Goal: Task Accomplishment & Management: Manage account settings

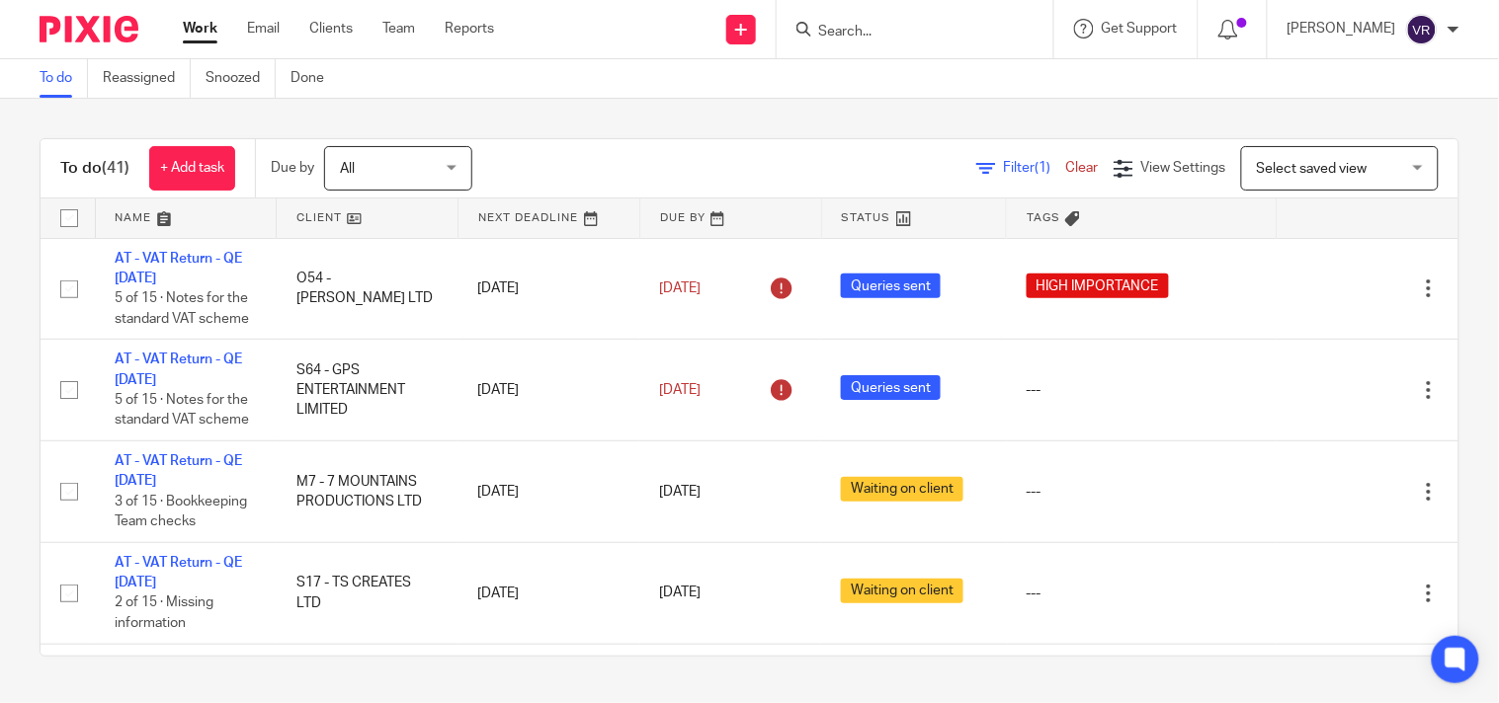
click at [823, 109] on div "To do (41) + Add task Due by All All Today Tomorrow This week Next week This mo…" at bounding box center [749, 398] width 1499 height 598
click at [1179, 111] on div "To do (41) + Add task Due by All All Today Tomorrow This week Next week This mo…" at bounding box center [749, 398] width 1499 height 598
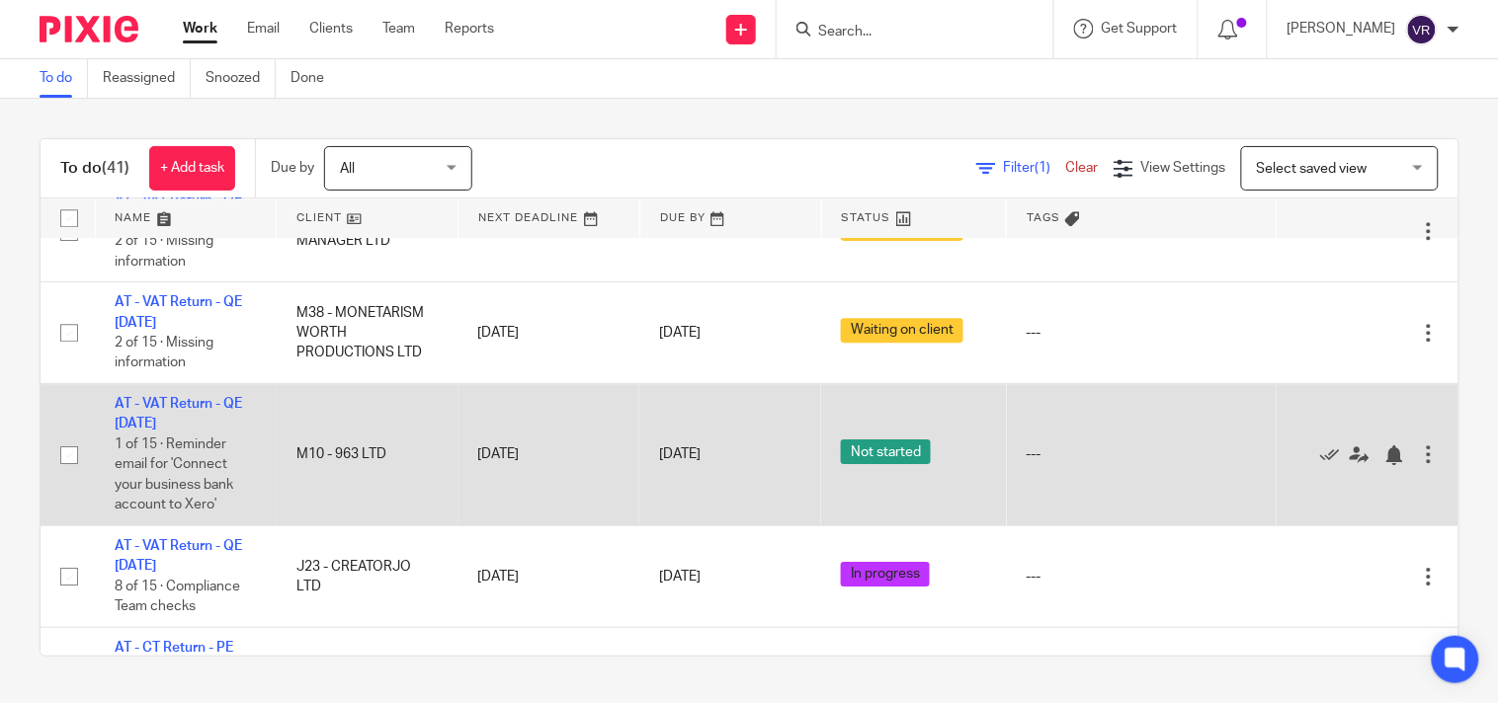
scroll to position [1427, 0]
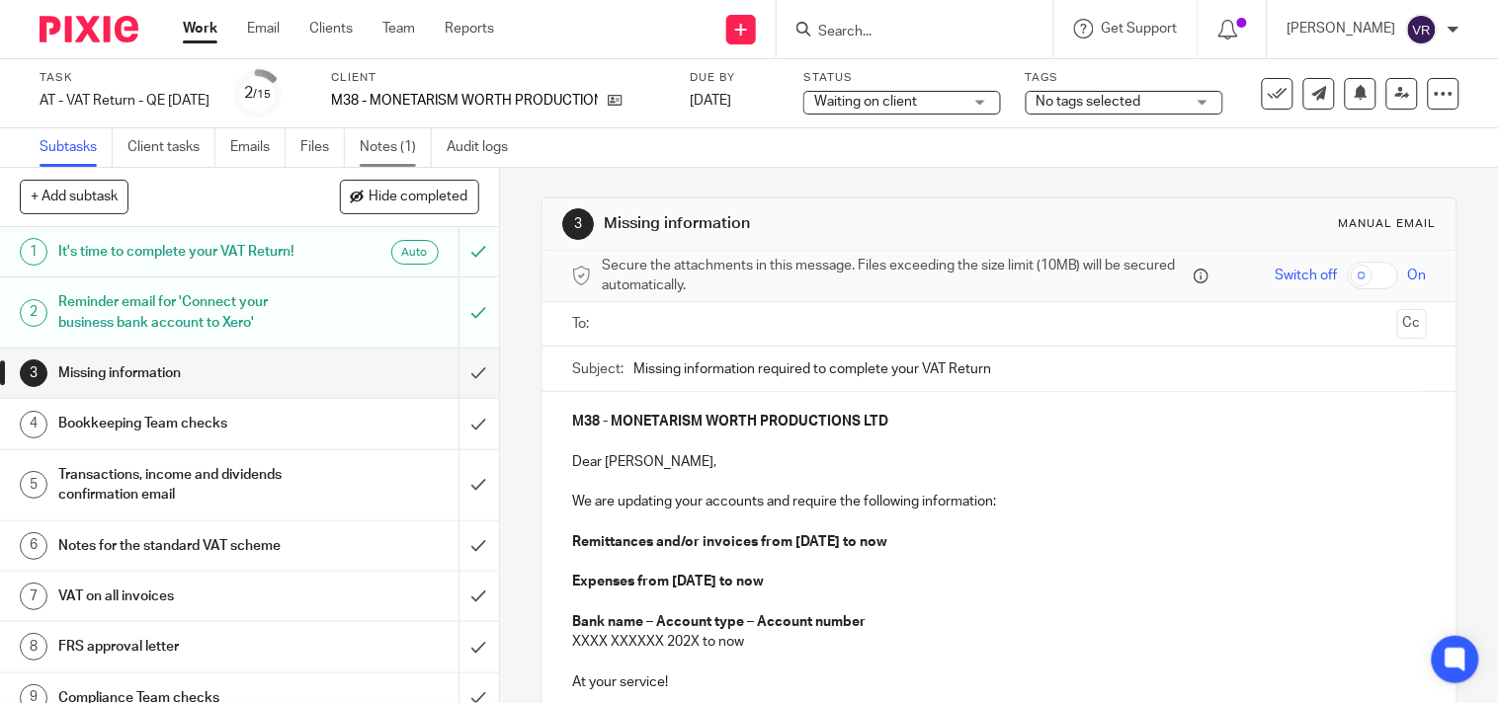
click at [389, 152] on link "Notes (1)" at bounding box center [396, 147] width 72 height 39
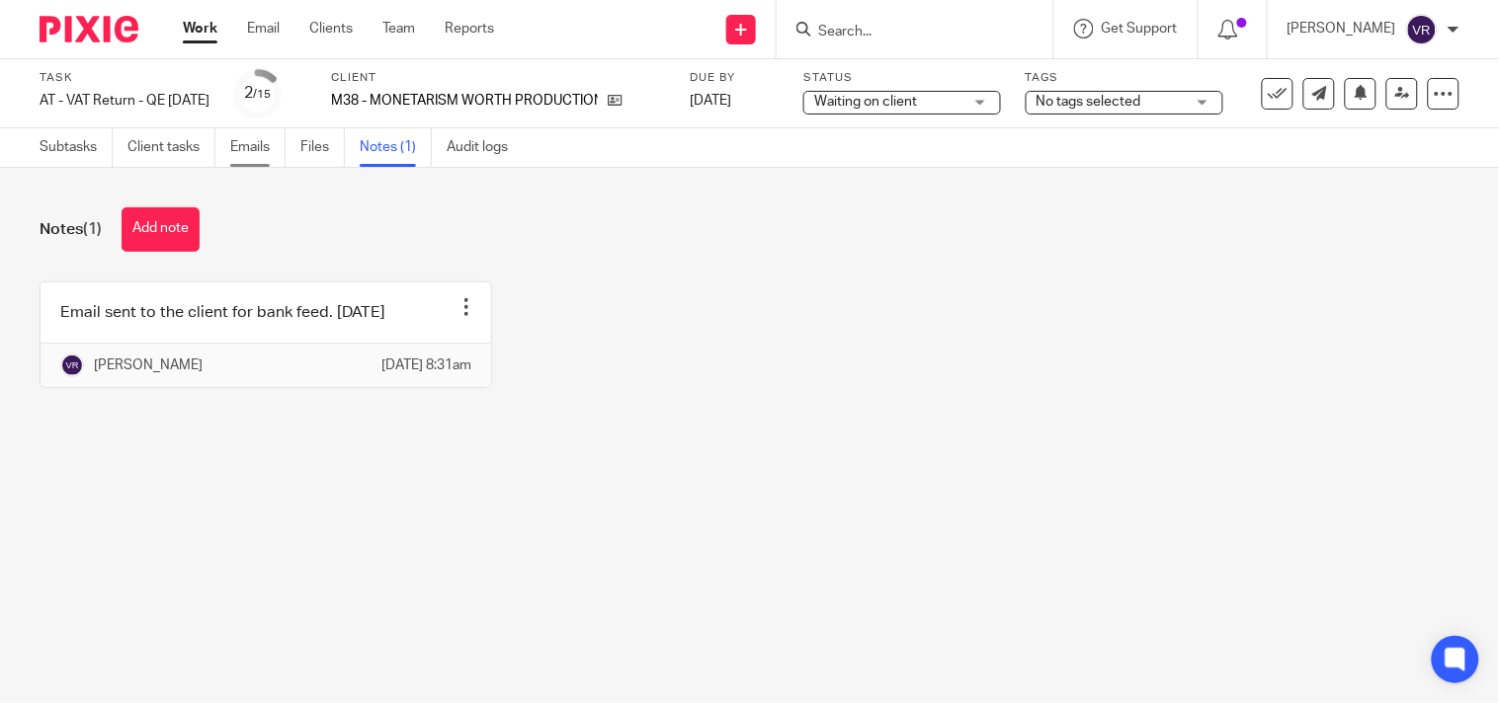
click at [264, 148] on link "Emails" at bounding box center [257, 147] width 55 height 39
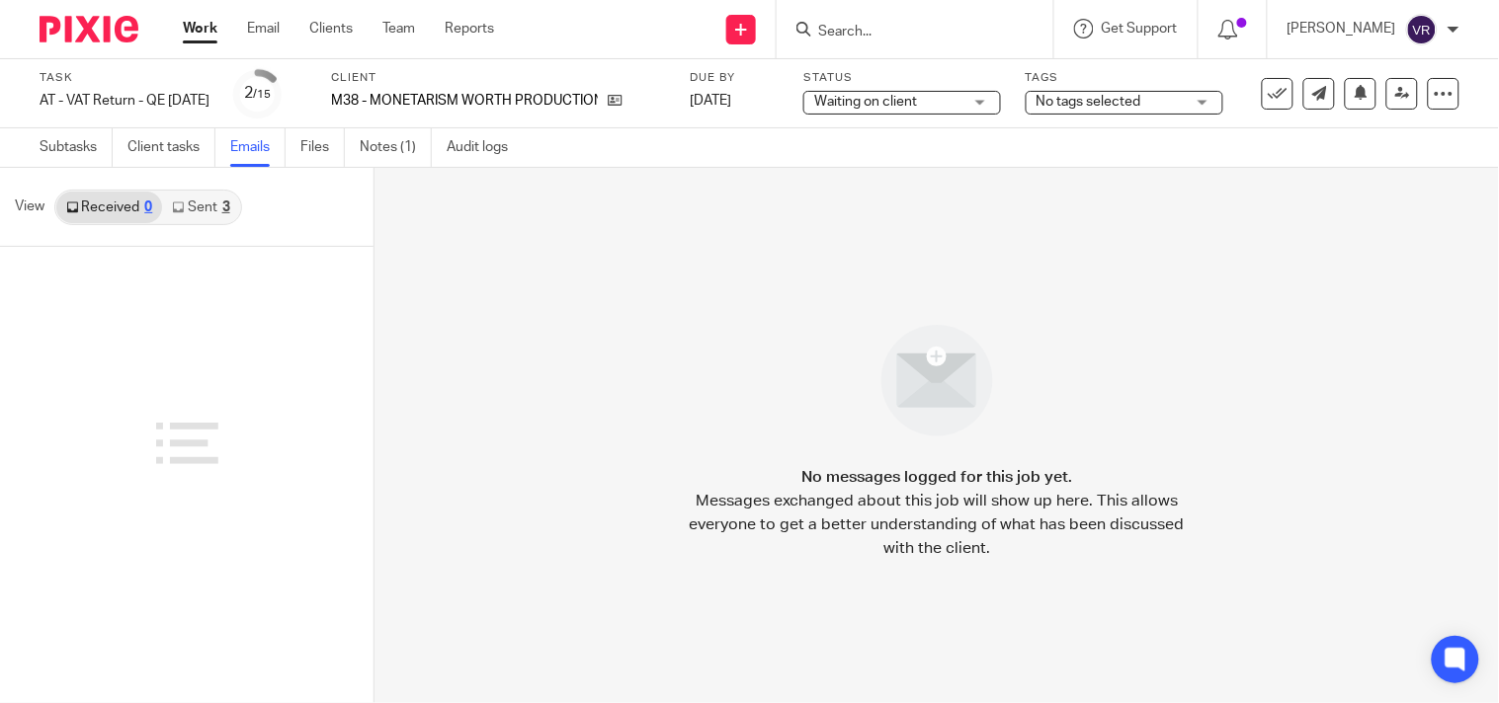
click at [215, 208] on link "Sent 3" at bounding box center [200, 208] width 77 height 32
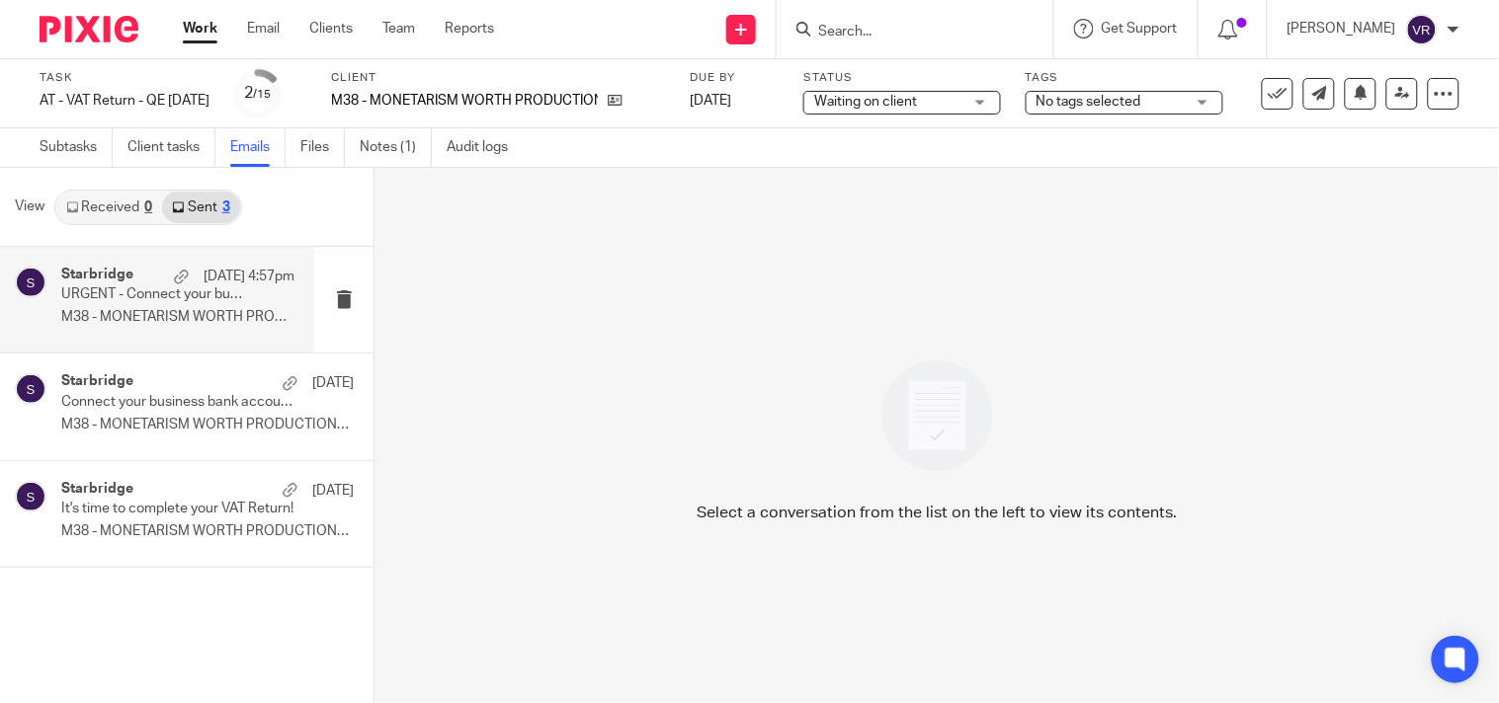
click at [136, 303] on div "Starbridge 18 Aug 4:57pm URGENT - Connect your business bank account to Xero M3…" at bounding box center [177, 300] width 233 height 66
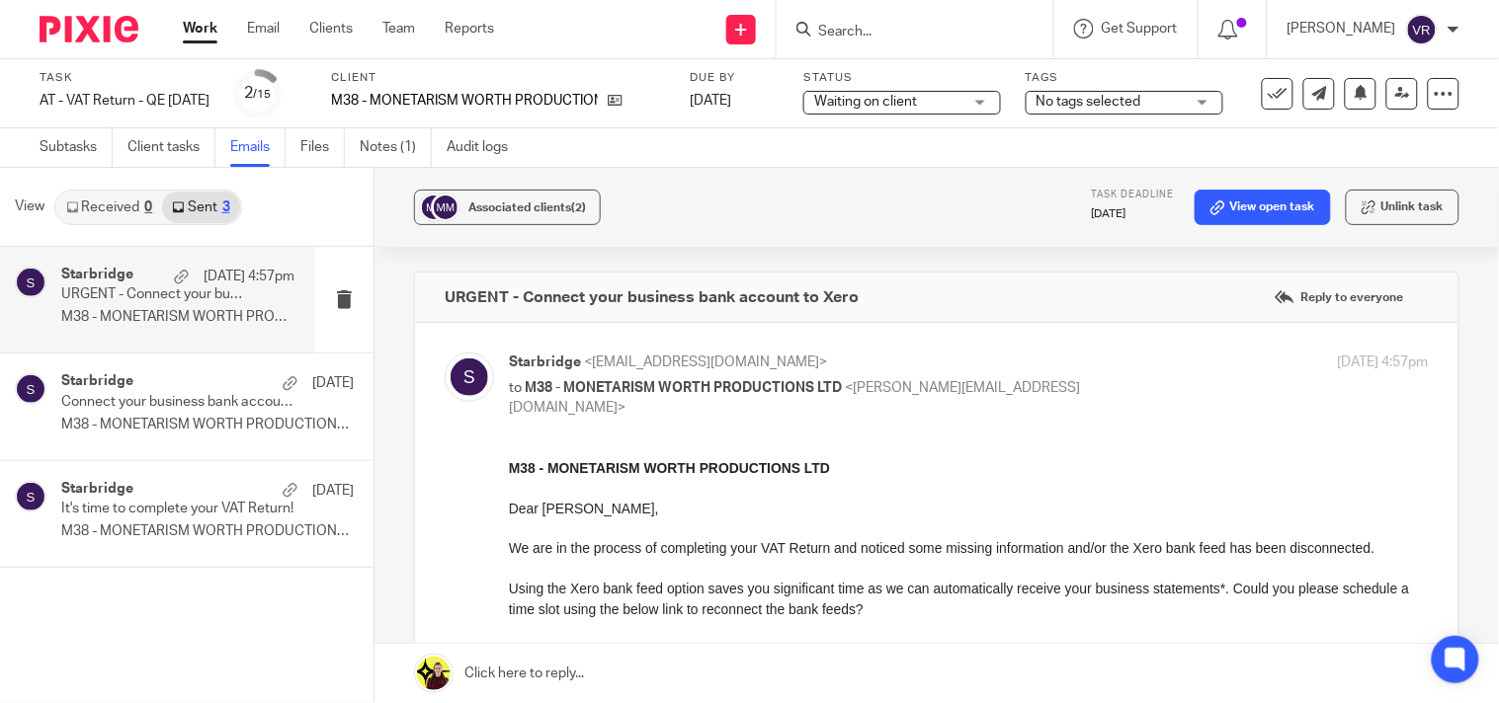
click at [615, 24] on div "Send new email Create task Add client Request signature Get Support Contact via…" at bounding box center [1011, 29] width 975 height 58
click at [199, 33] on link "Work" at bounding box center [200, 29] width 35 height 20
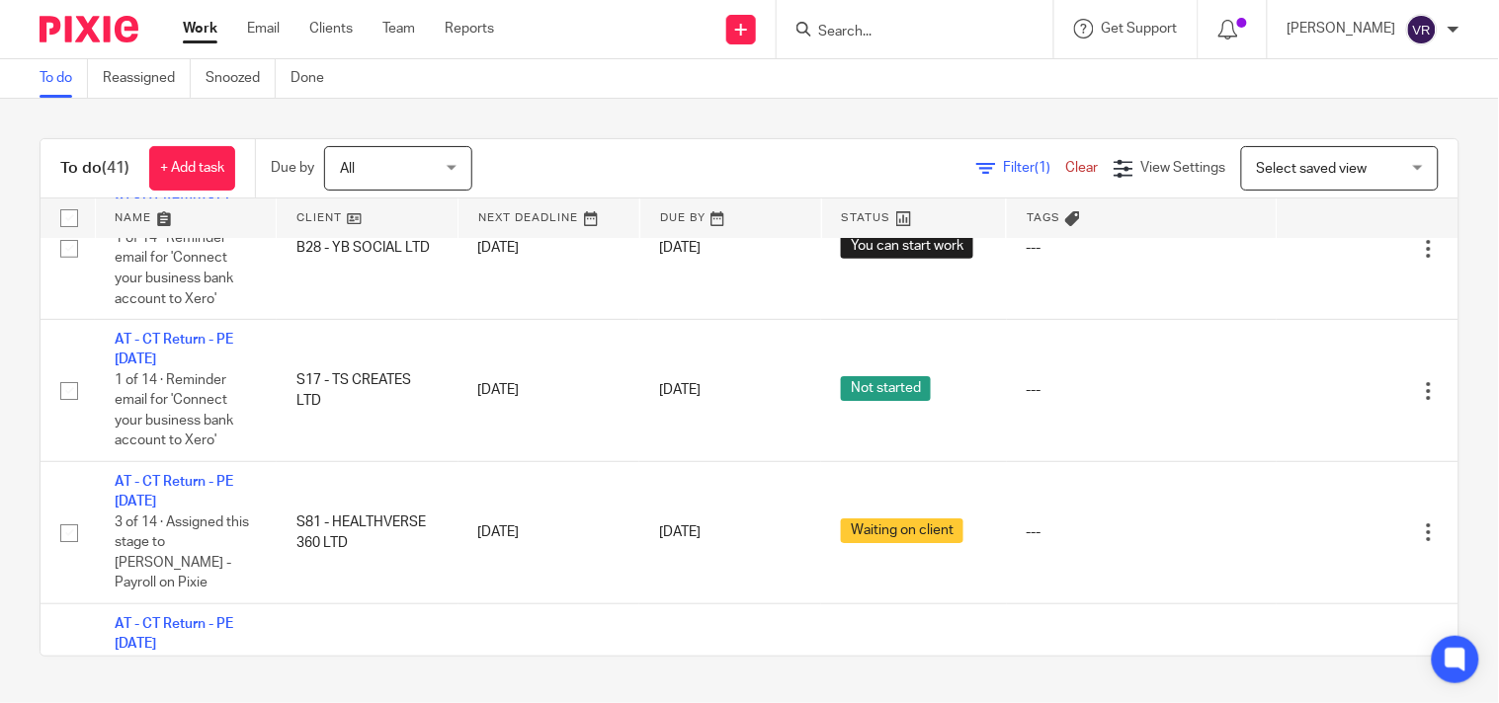
scroll to position [3732, 0]
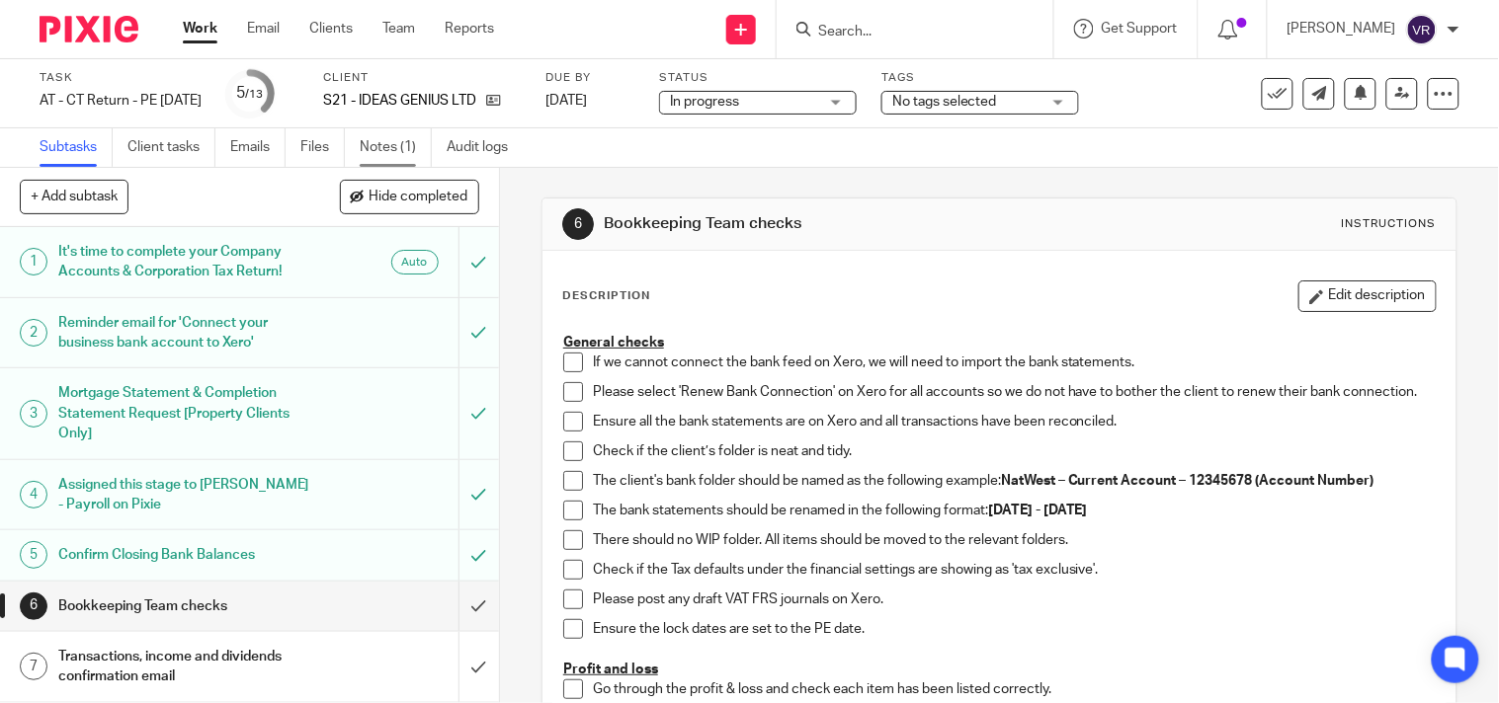
click at [391, 149] on link "Notes (1)" at bounding box center [396, 147] width 72 height 39
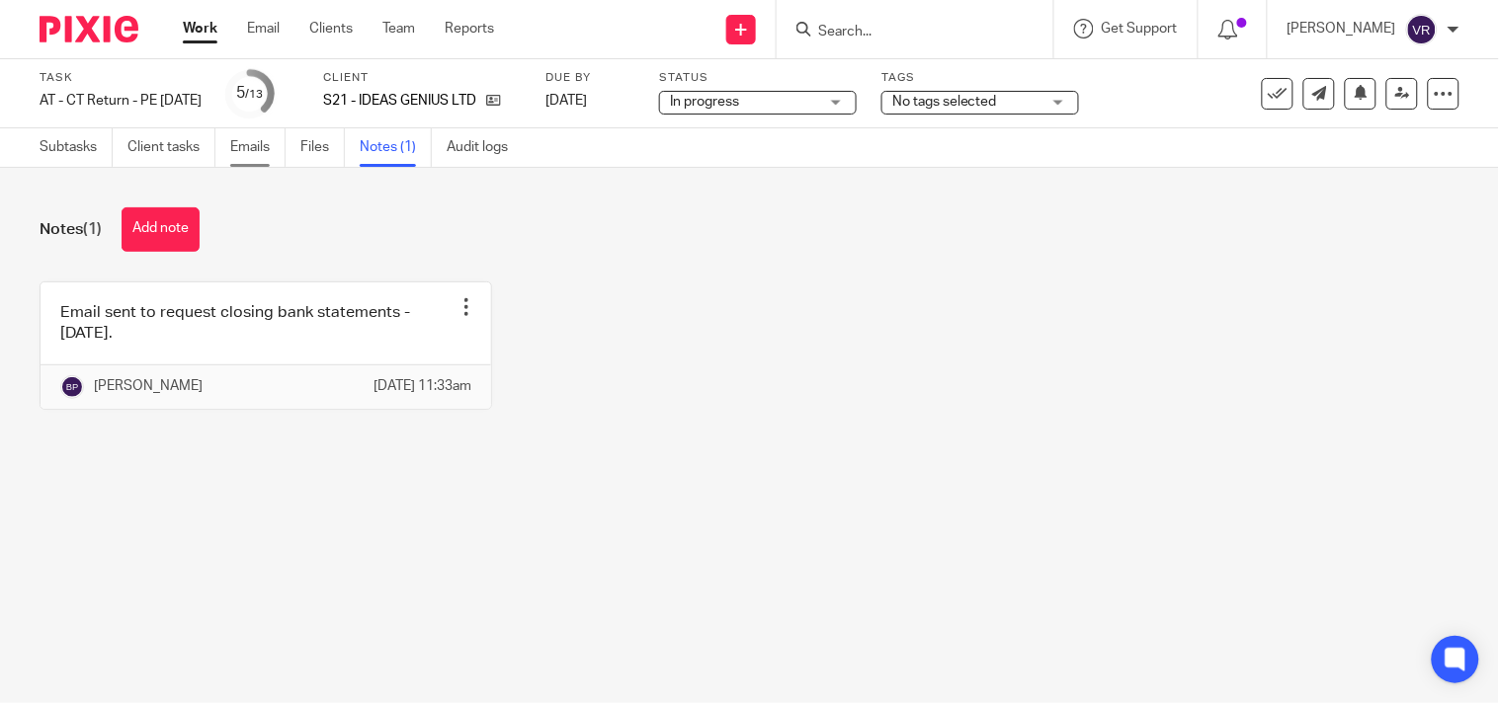
click at [239, 149] on link "Emails" at bounding box center [257, 147] width 55 height 39
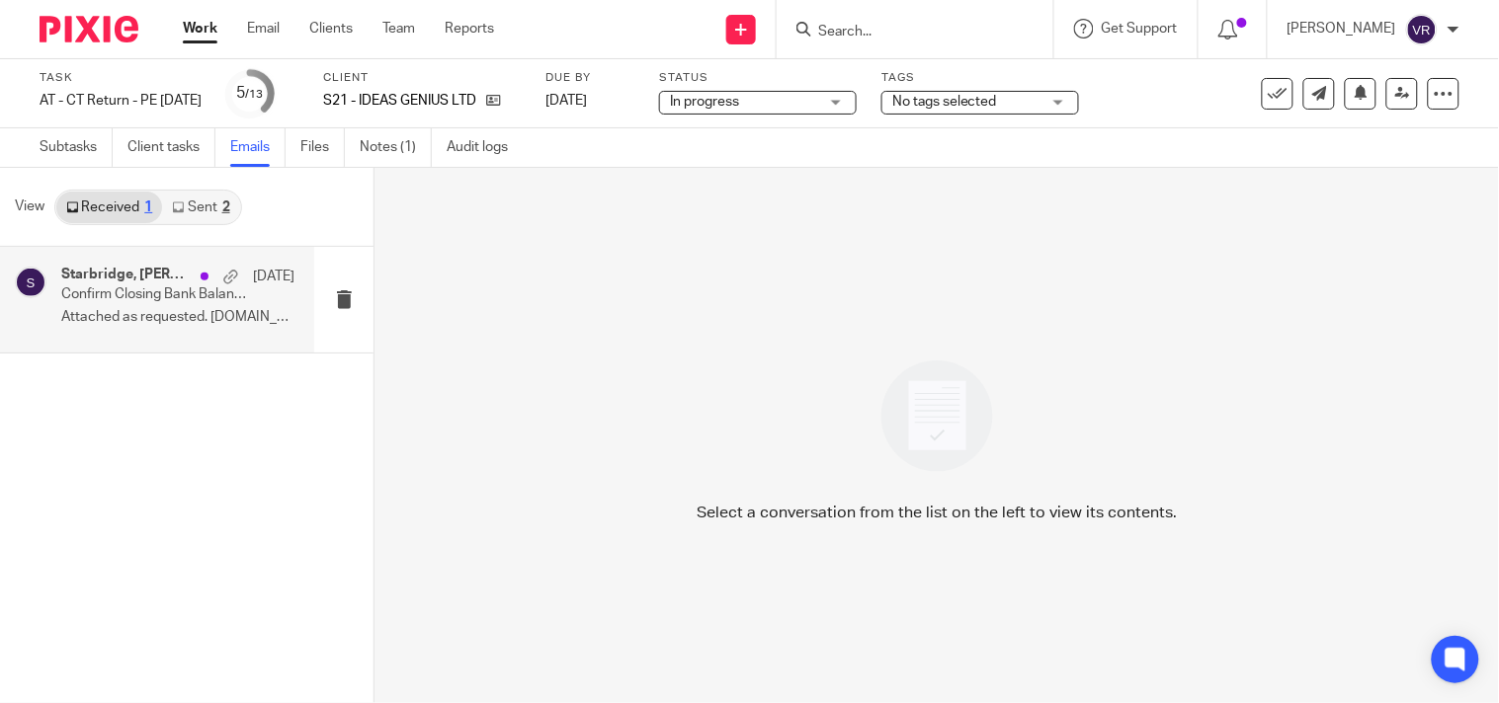
click at [155, 319] on p "Attached as requested. [DOMAIN_NAME]..." at bounding box center [177, 317] width 233 height 17
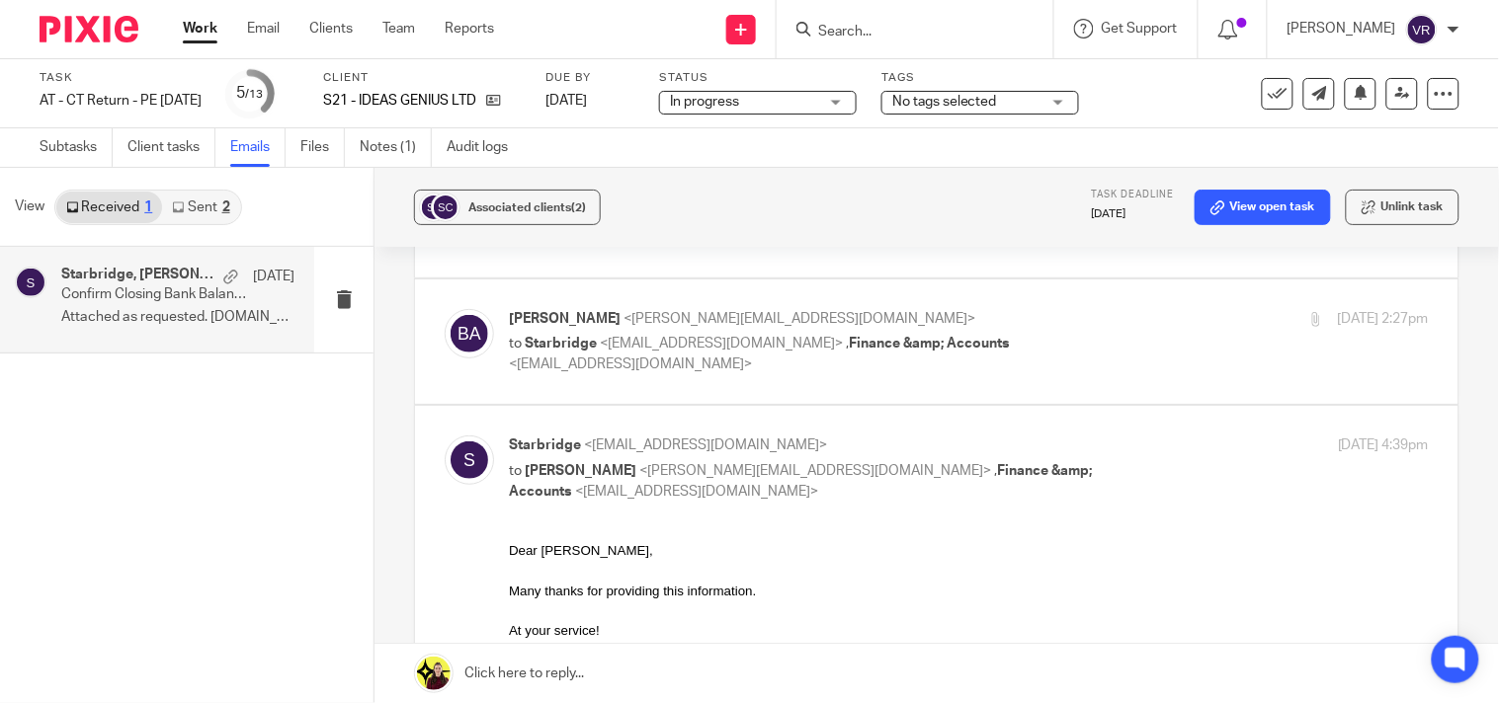
scroll to position [61, 0]
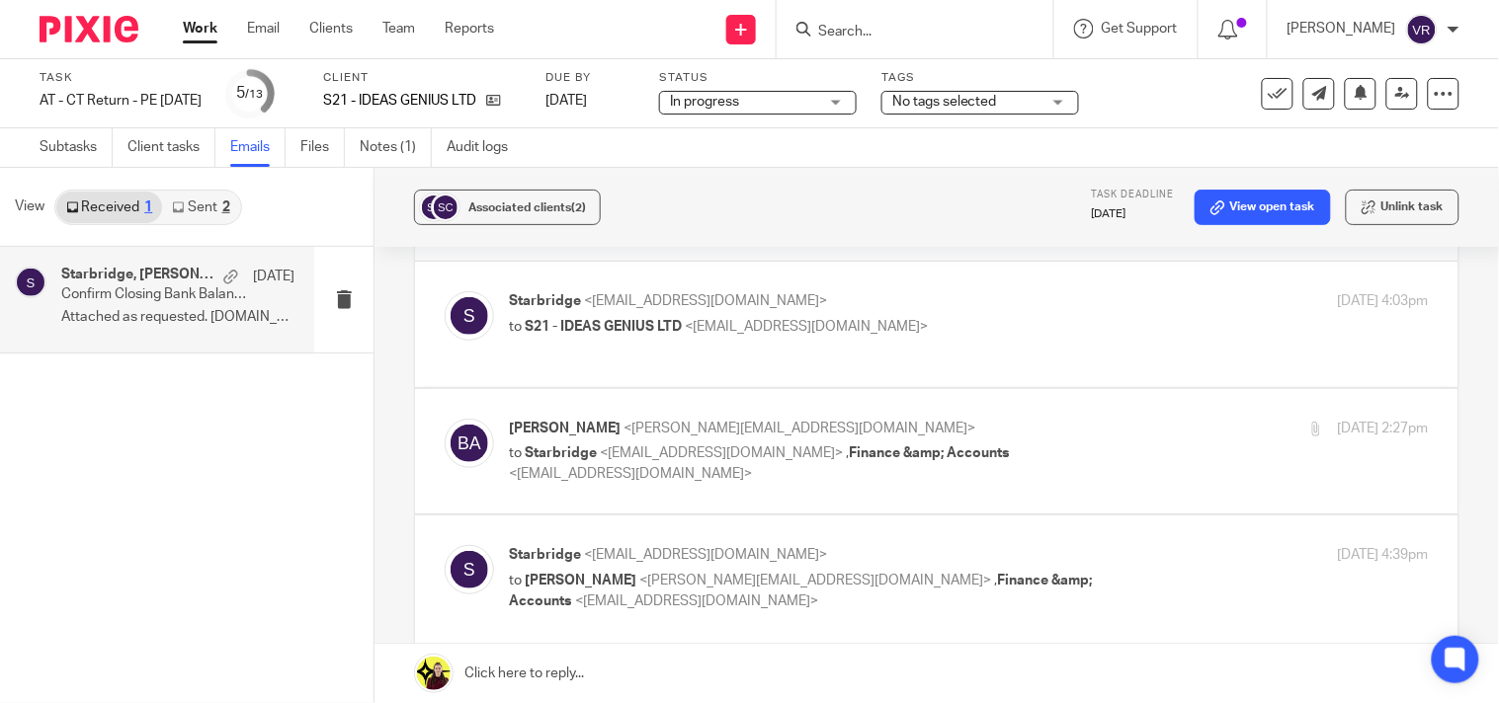
click at [979, 458] on p "to Starbridge <info@starbridge.uk> , Finance &amp; Accounts <accounts@weareuned…" at bounding box center [815, 464] width 613 height 41
checkbox input "true"
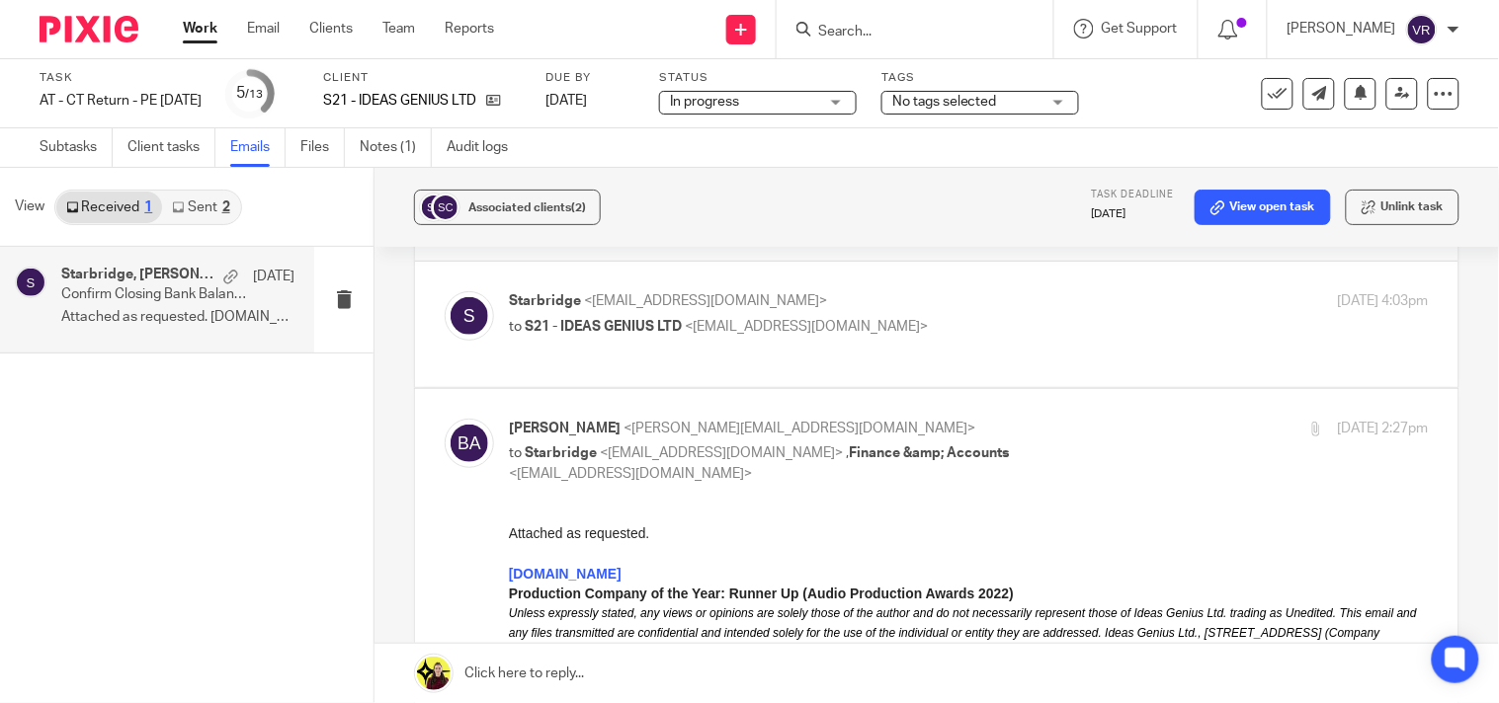
scroll to position [0, 0]
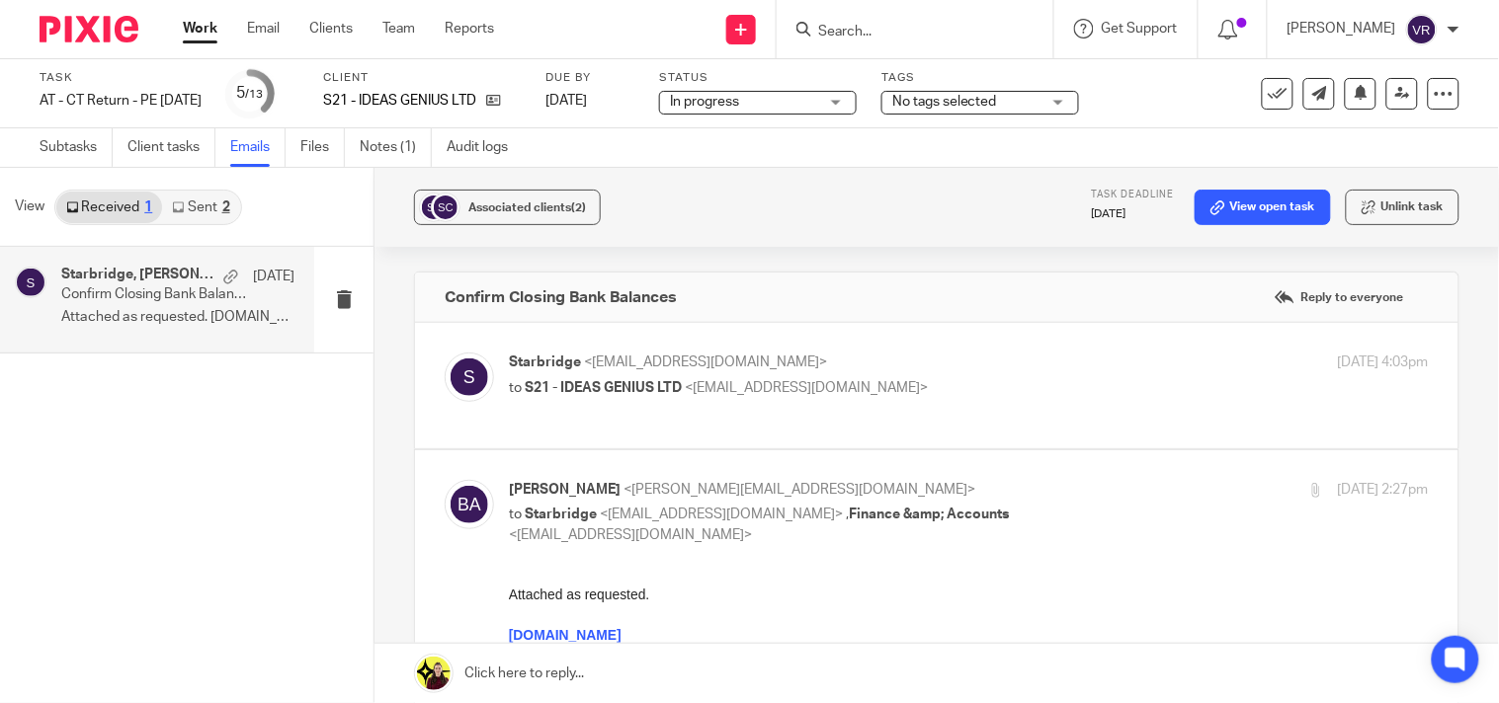
click at [983, 391] on p "to S21 - IDEAS GENIUS LTD <accounts@weareunedited.com>" at bounding box center [815, 388] width 613 height 21
checkbox input "true"
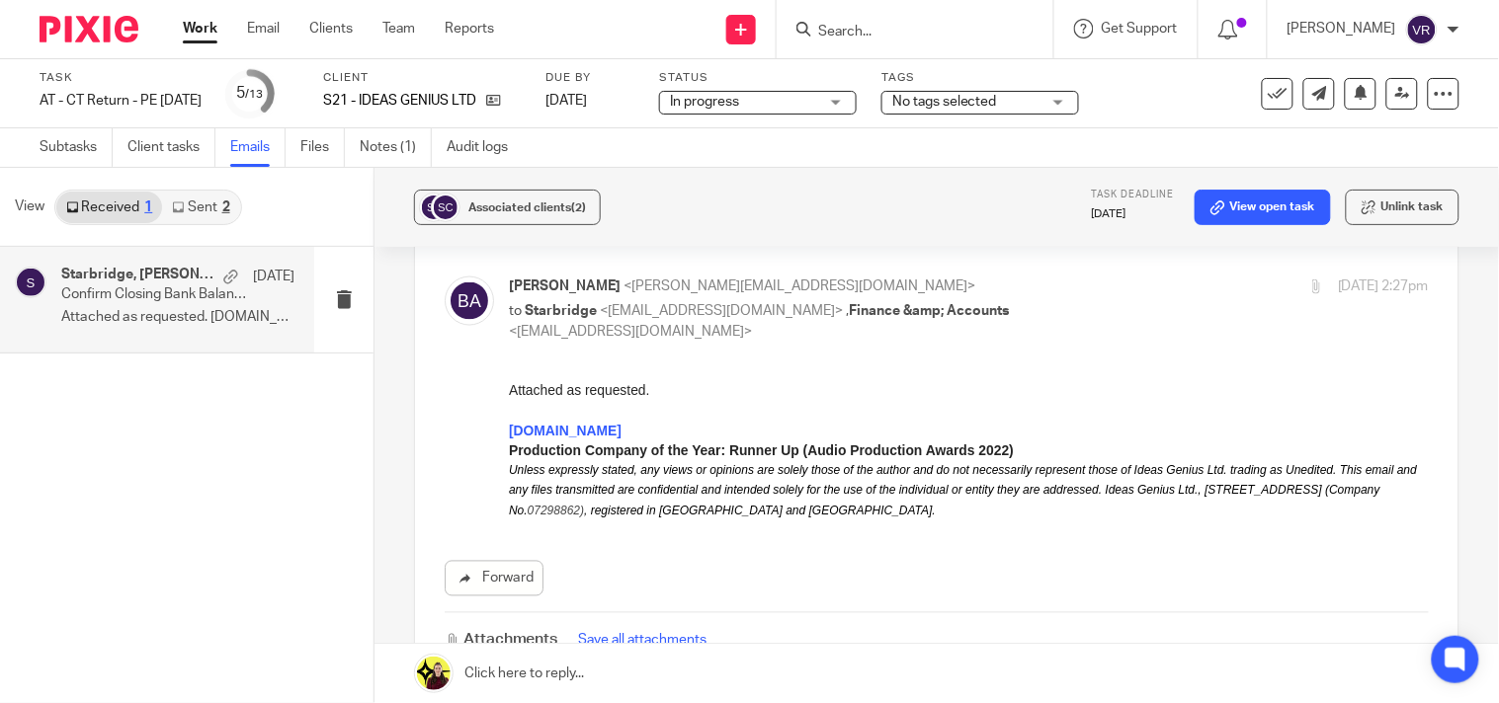
scroll to position [768, 0]
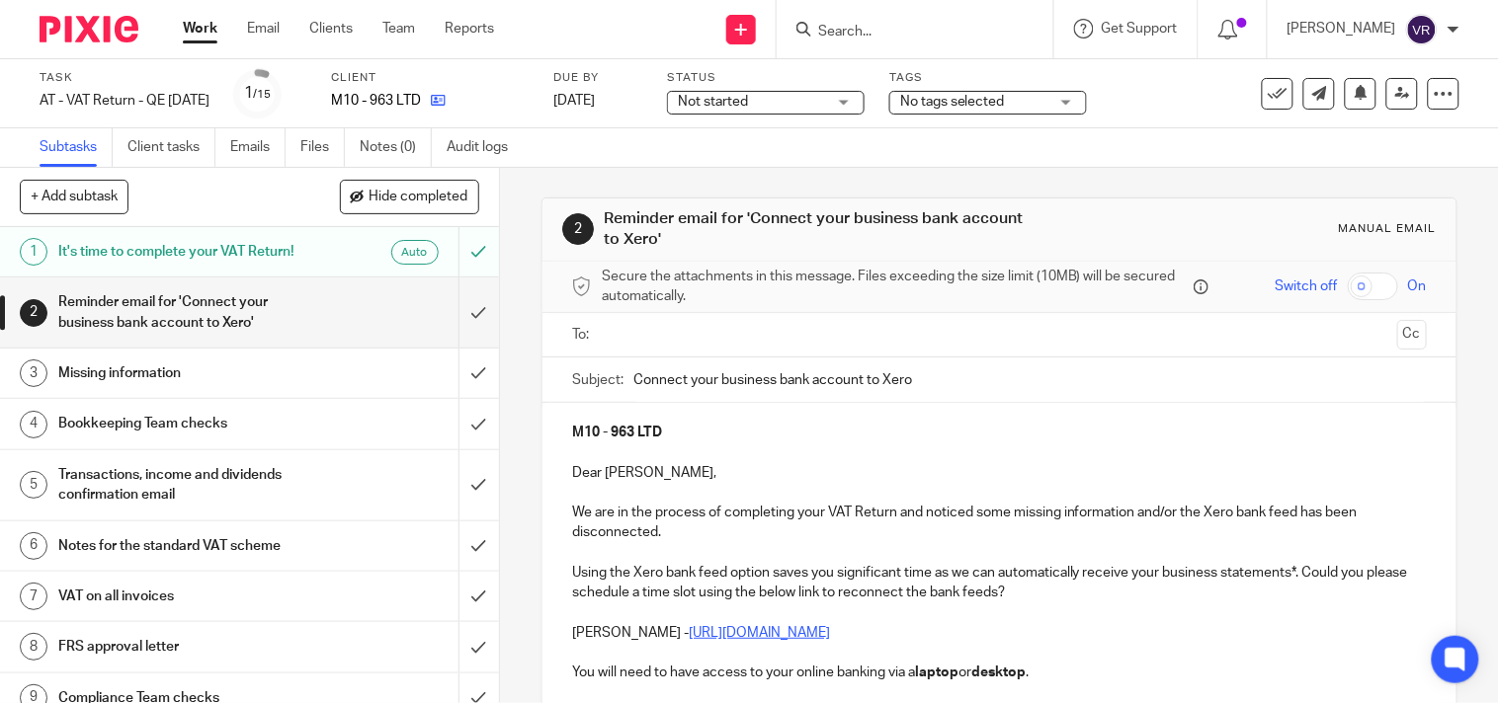
click at [446, 100] on icon at bounding box center [438, 100] width 15 height 15
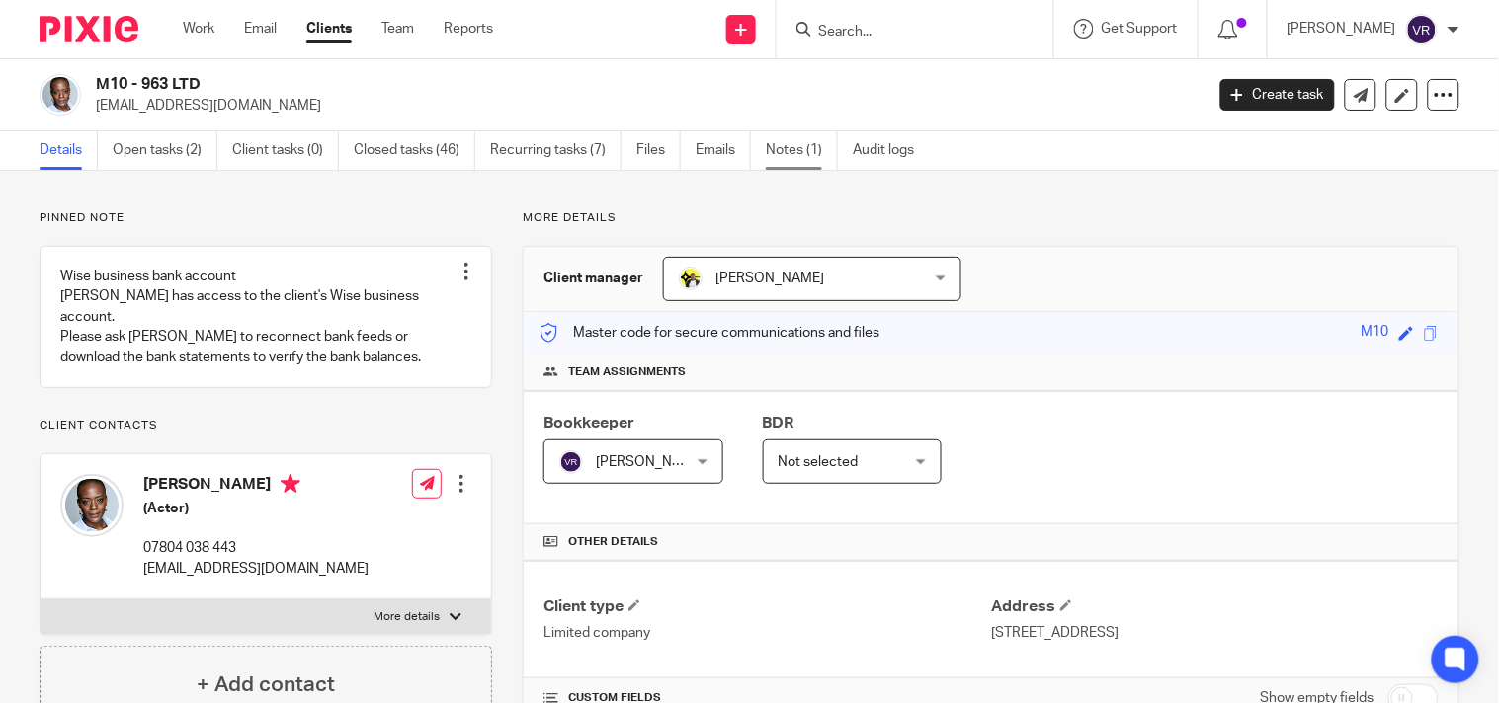
click at [796, 146] on link "Notes (1)" at bounding box center [802, 150] width 72 height 39
